Goal: Task Accomplishment & Management: Manage account settings

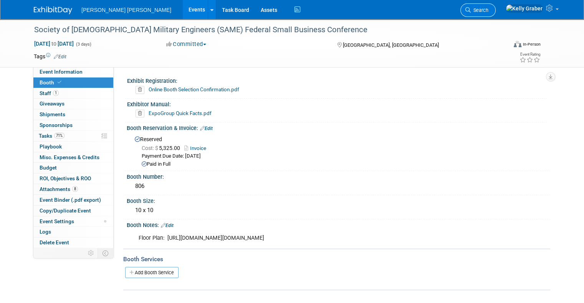
click at [488, 8] on span "Search" at bounding box center [480, 10] width 18 height 6
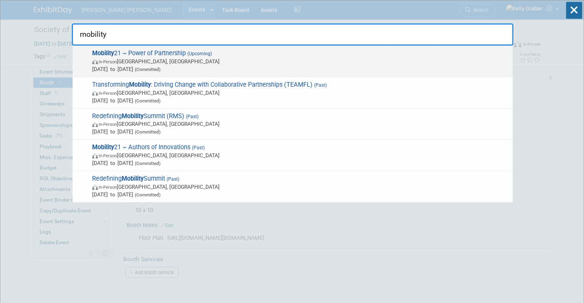
type input "mobility"
click at [164, 55] on span "Mobility 21 ~ Power of Partnership (Upcoming) In-Person [GEOGRAPHIC_DATA], [GEO…" at bounding box center [299, 61] width 419 height 23
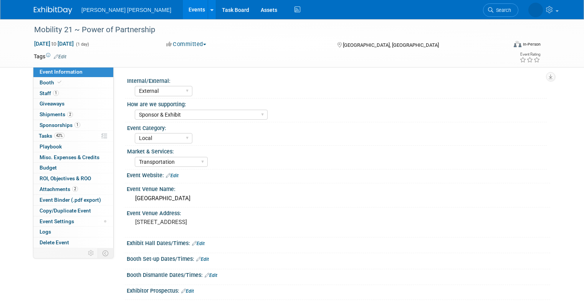
select select "External"
select select "Sponsor & Exhibit"
select select "Local"
select select "Transportation"
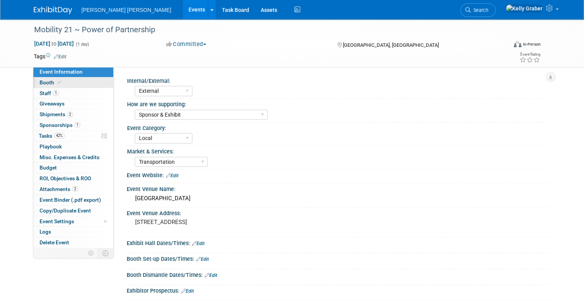
click at [41, 84] on span "Booth" at bounding box center [51, 82] width 23 height 6
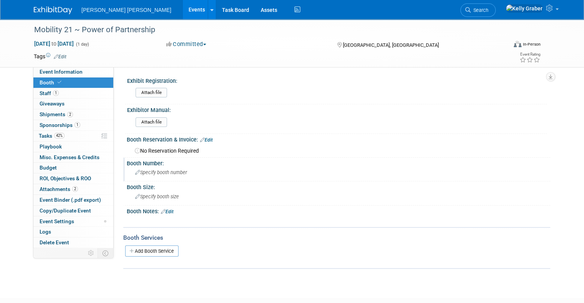
click at [149, 173] on span "Specify booth number" at bounding box center [161, 173] width 52 height 6
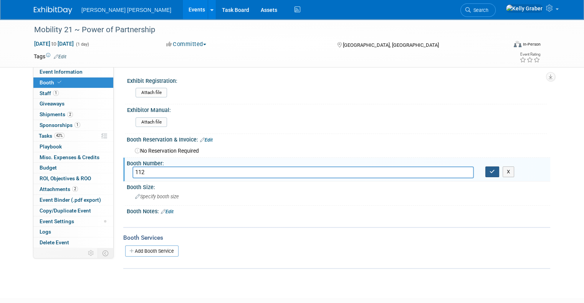
type input "112"
click at [495, 170] on icon "button" at bounding box center [492, 171] width 5 height 5
